Goal: Information Seeking & Learning: Stay updated

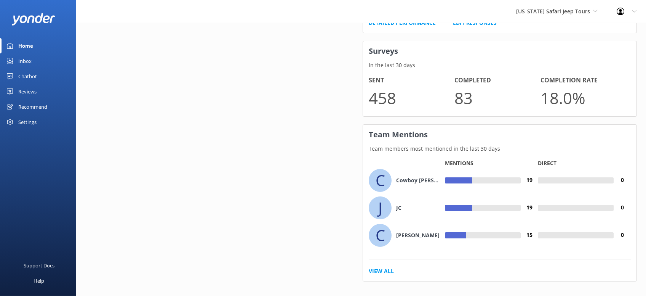
scroll to position [504, 0]
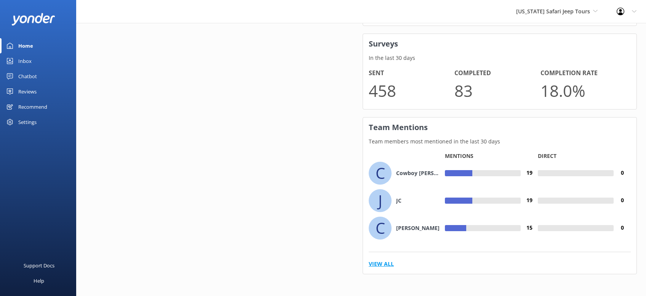
click at [383, 266] on link "View All" at bounding box center [381, 263] width 25 height 8
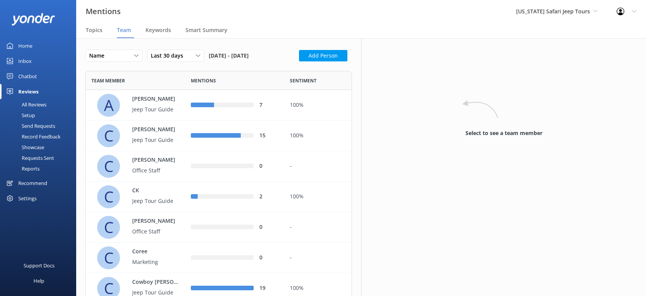
click at [31, 91] on div "Reviews" at bounding box center [28, 91] width 20 height 15
